Goal: Submit feedback/report problem

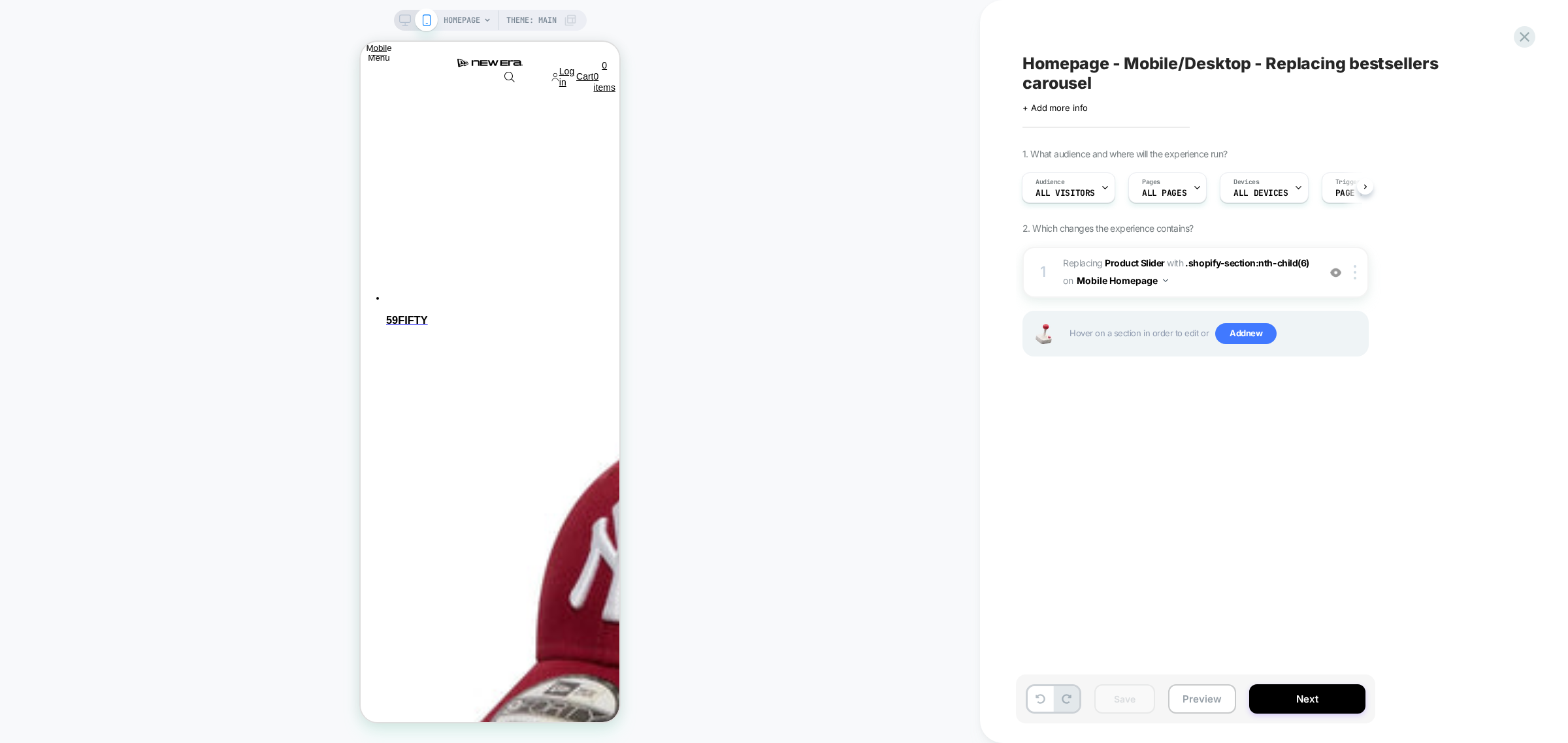
scroll to position [0, 1]
click at [1530, 36] on icon at bounding box center [1525, 37] width 18 height 18
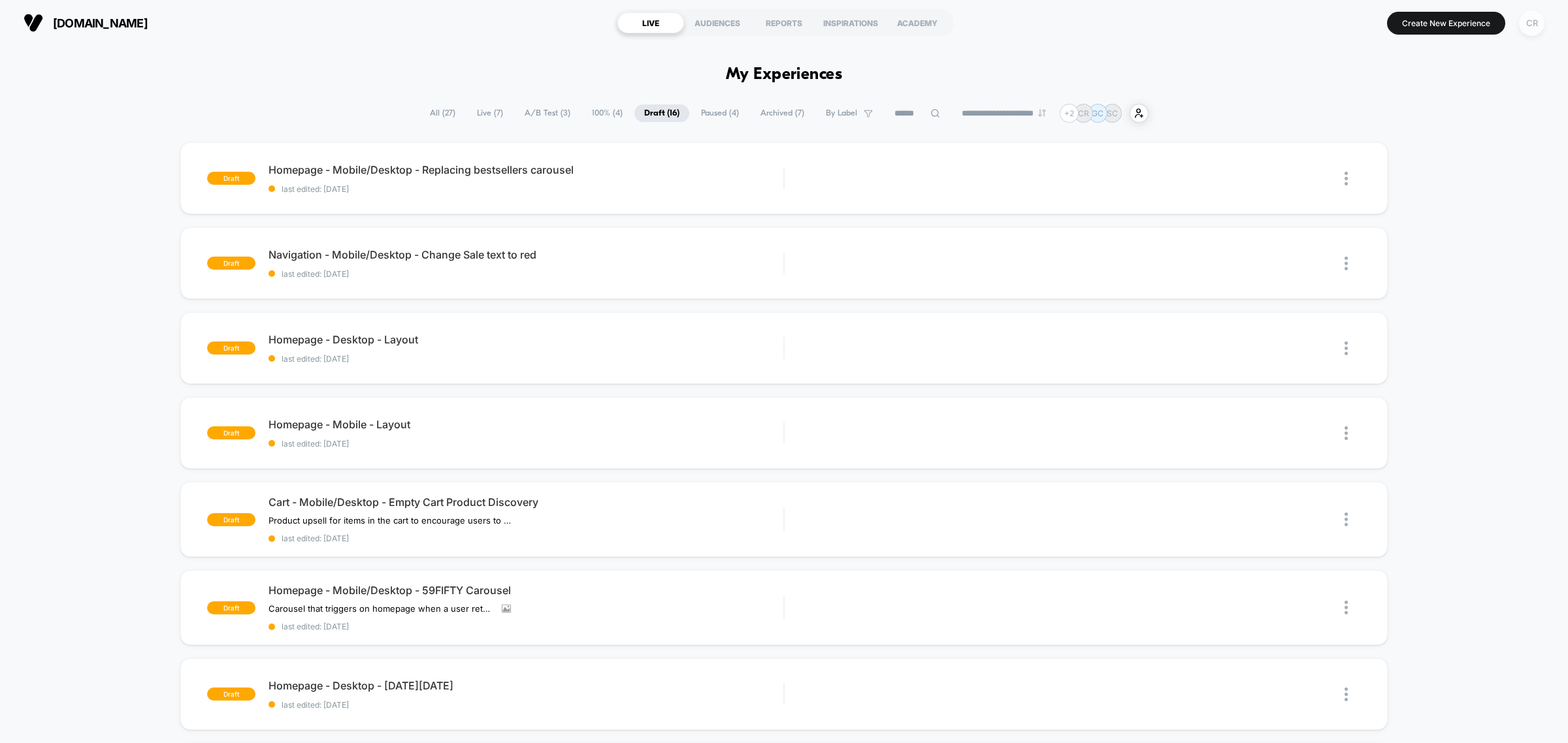
click at [1533, 12] on div "CR" at bounding box center [1531, 23] width 26 height 26
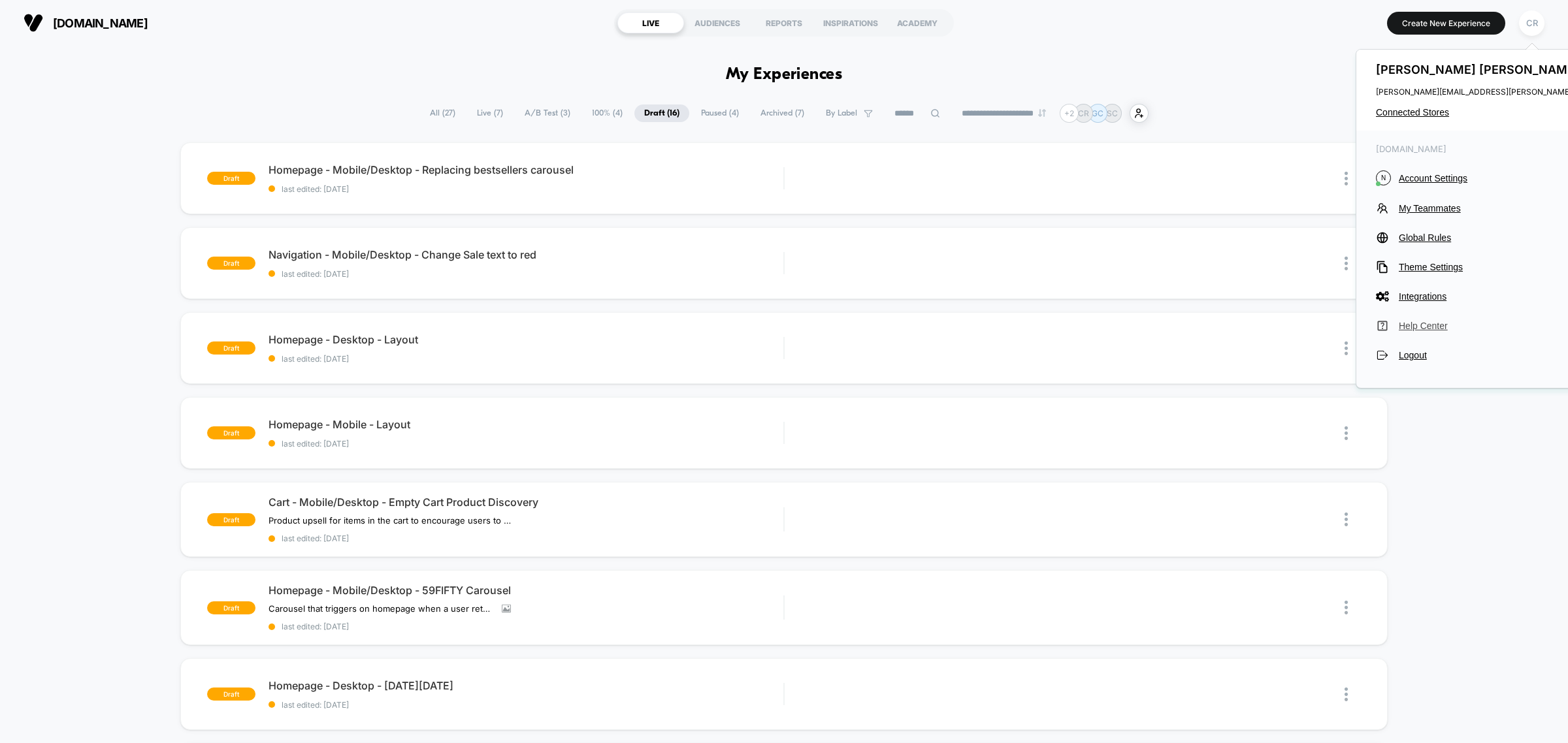
click at [1424, 325] on span "Help Center" at bounding box center [1516, 326] width 236 height 10
